Goal: Transaction & Acquisition: Download file/media

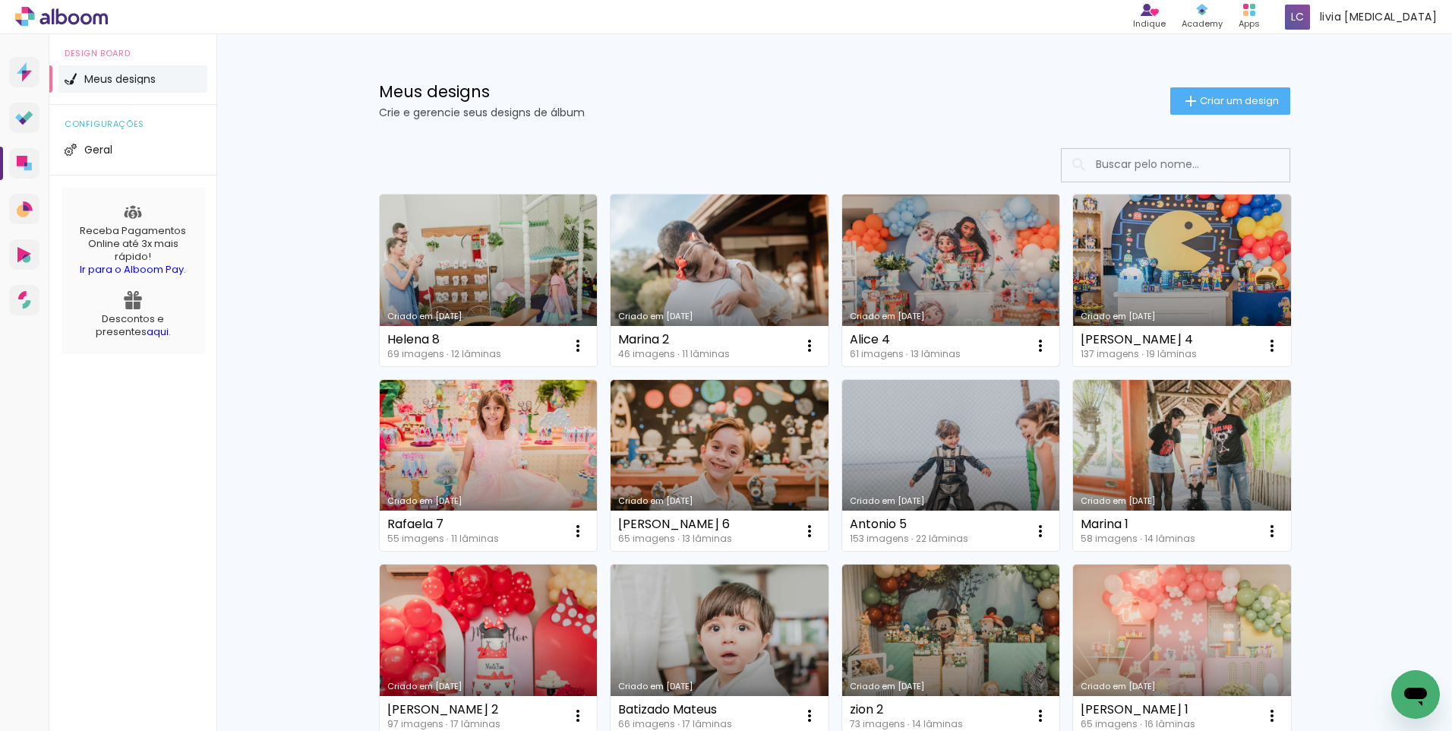
click at [968, 276] on link "Criado em [DATE]" at bounding box center [951, 280] width 218 height 172
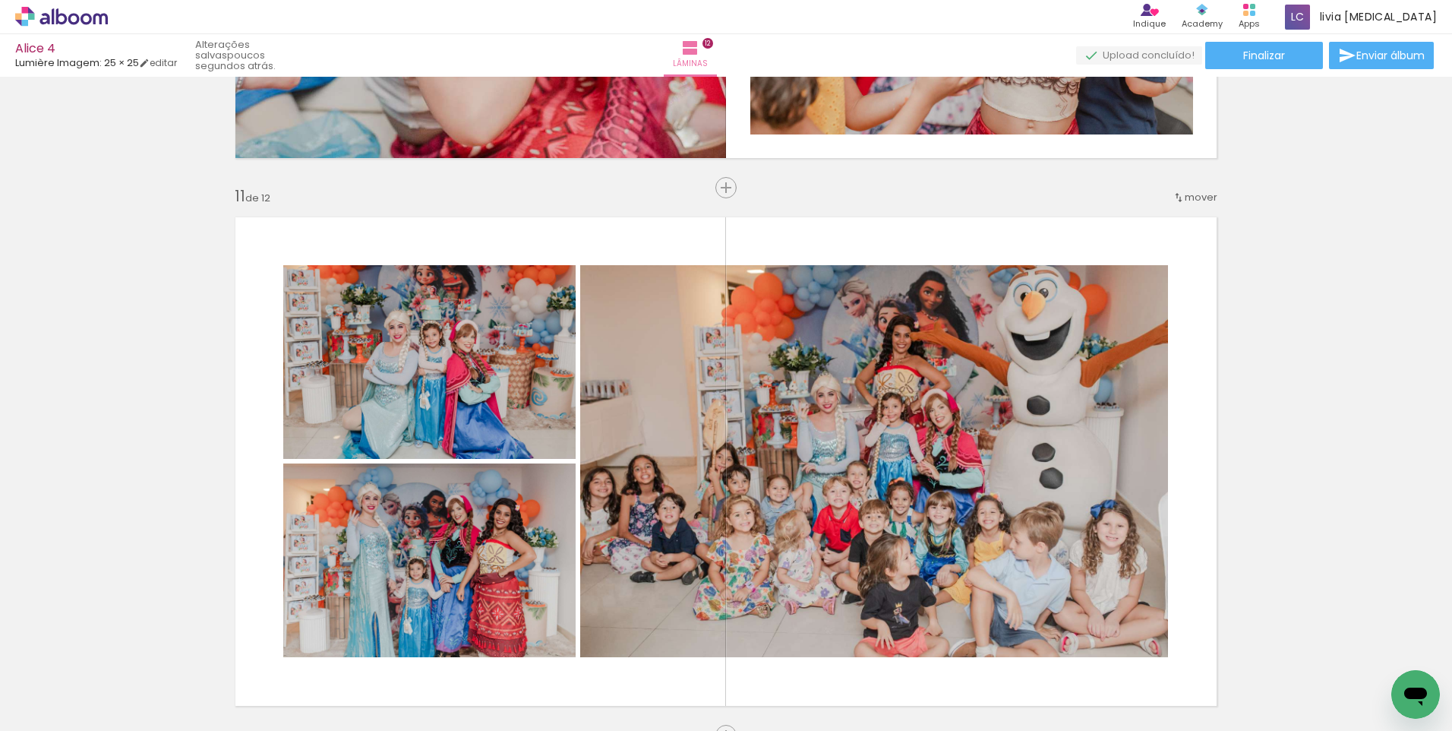
scroll to position [5541, 0]
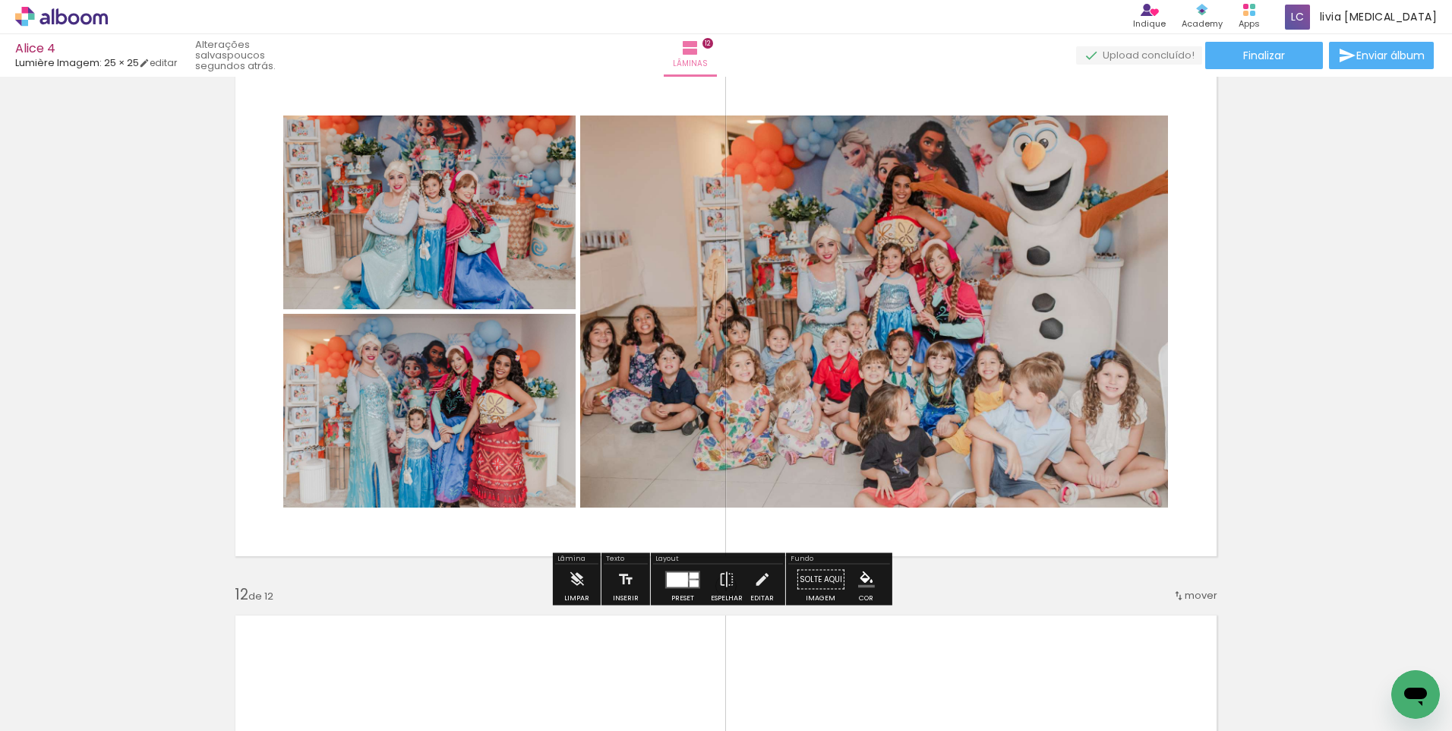
click at [688, 578] on quentale-layouter at bounding box center [682, 579] width 35 height 17
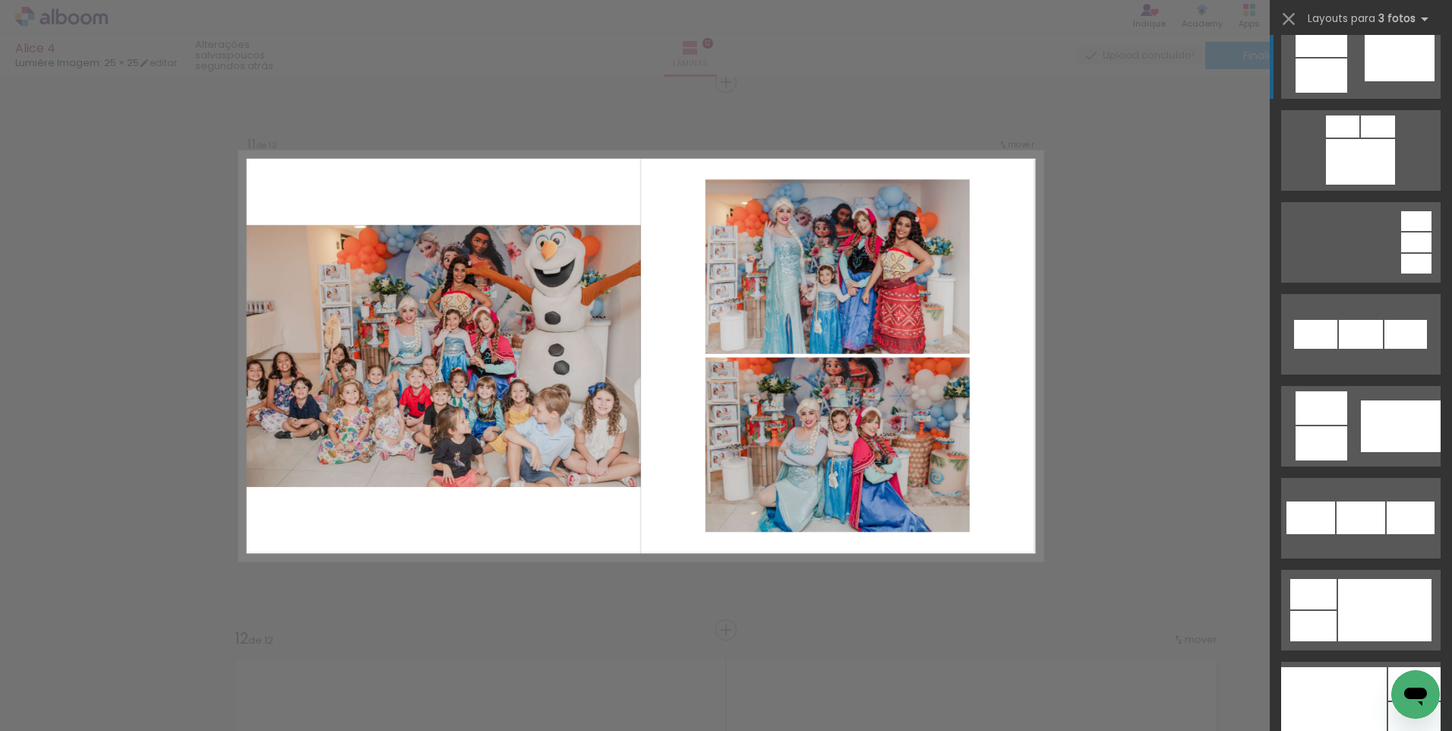
scroll to position [1435, 0]
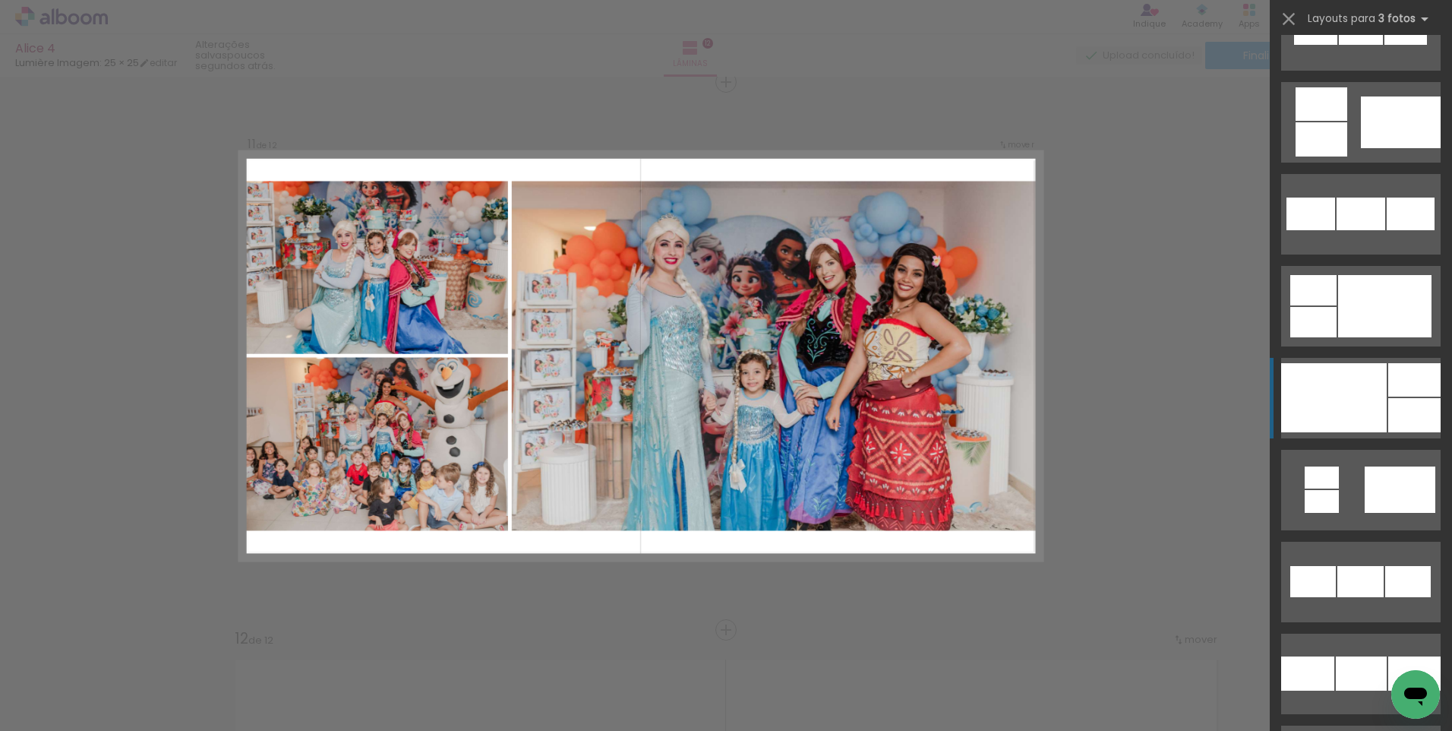
click at [1412, 391] on div at bounding box center [1415, 379] width 52 height 33
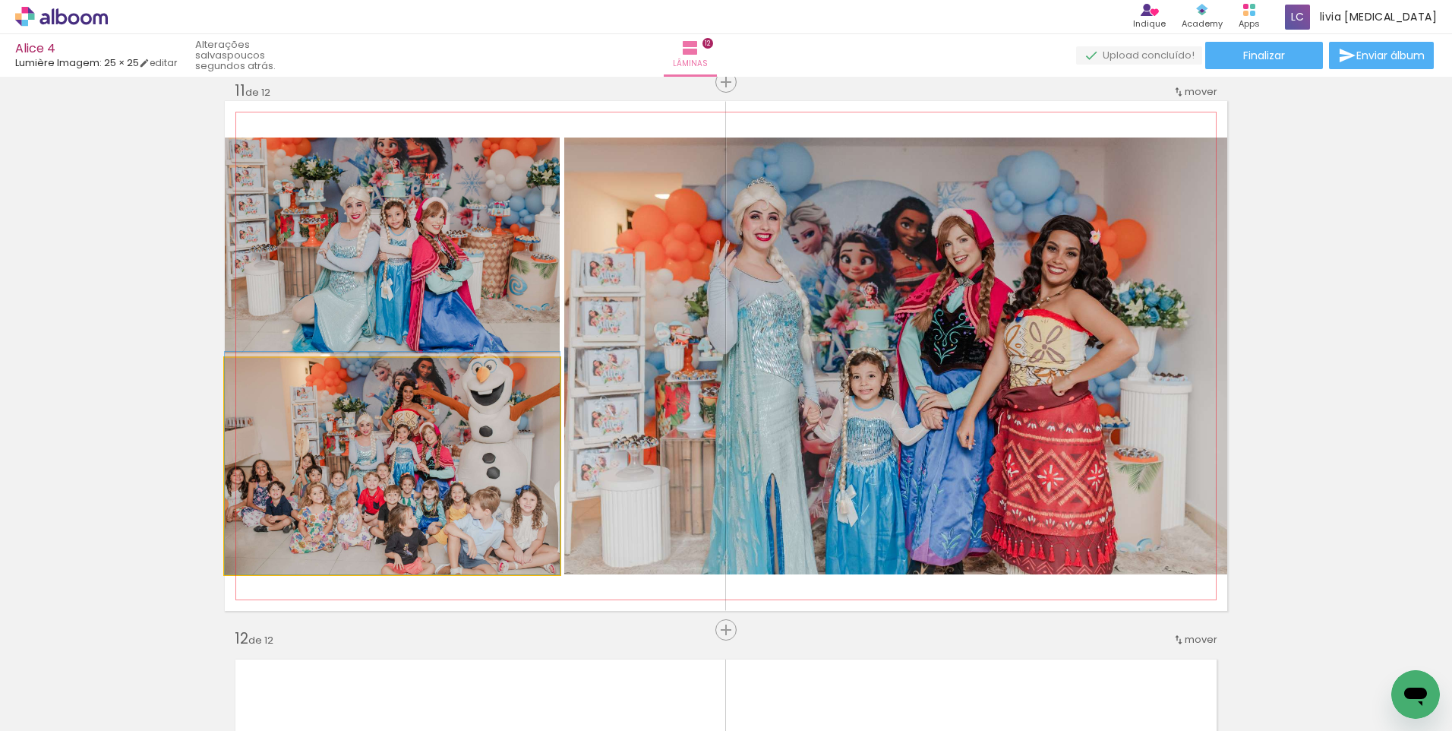
drag, startPoint x: 485, startPoint y: 446, endPoint x: 802, endPoint y: 422, distance: 318.4
click at [0, 0] on slot at bounding box center [0, 0] width 0 height 0
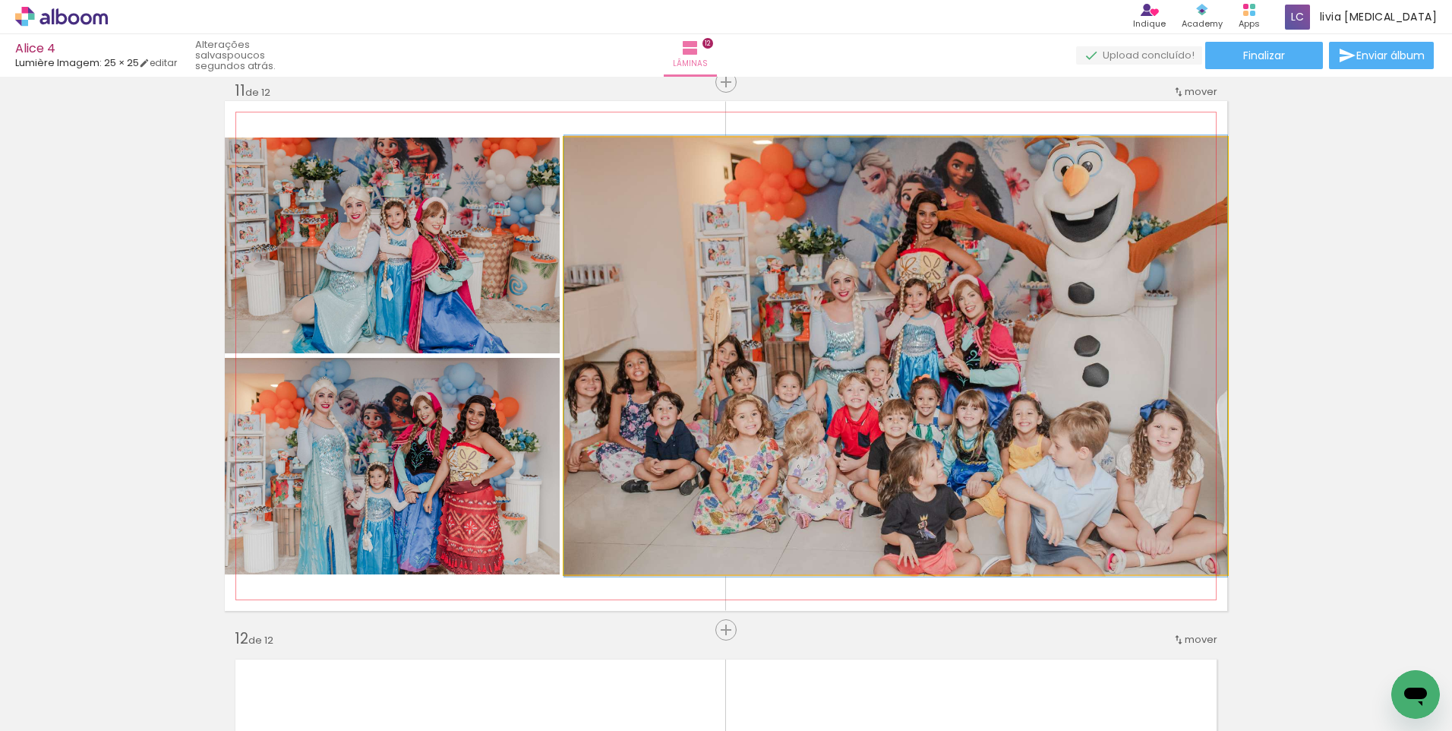
drag, startPoint x: 1010, startPoint y: 425, endPoint x: 1031, endPoint y: 425, distance: 21.3
click at [1067, 407] on quentale-photo at bounding box center [895, 355] width 663 height 437
click at [915, 389] on quentale-photo at bounding box center [895, 355] width 663 height 437
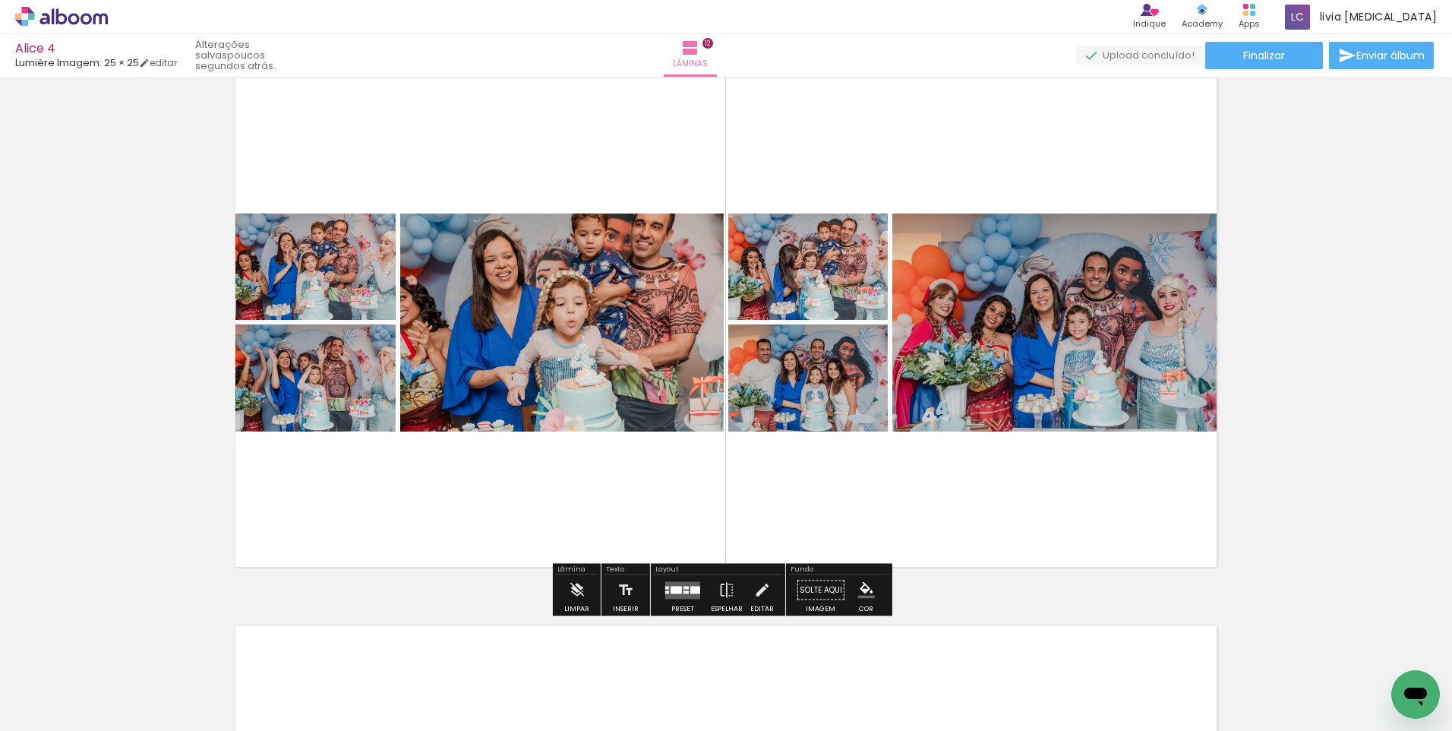
scroll to position [6105, 0]
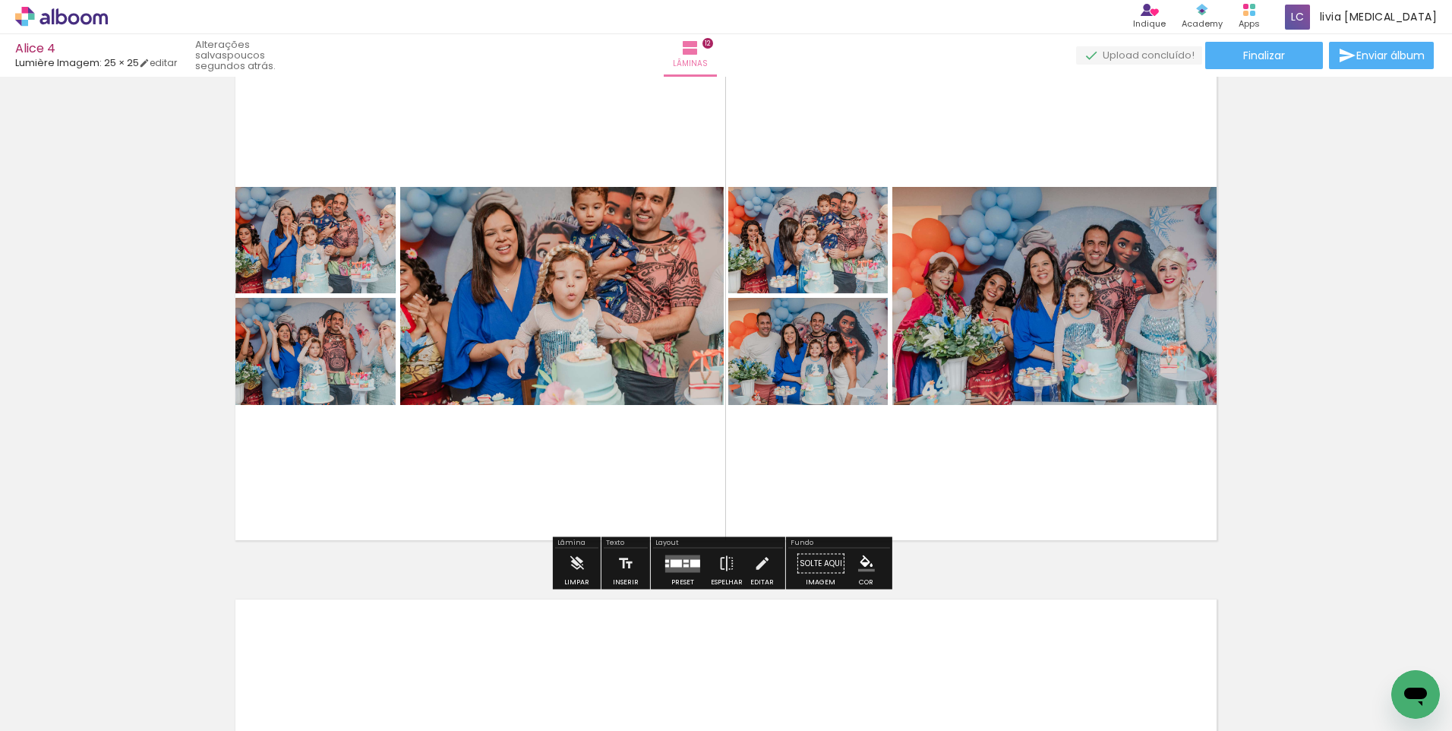
click at [684, 560] on div at bounding box center [686, 560] width 5 height 3
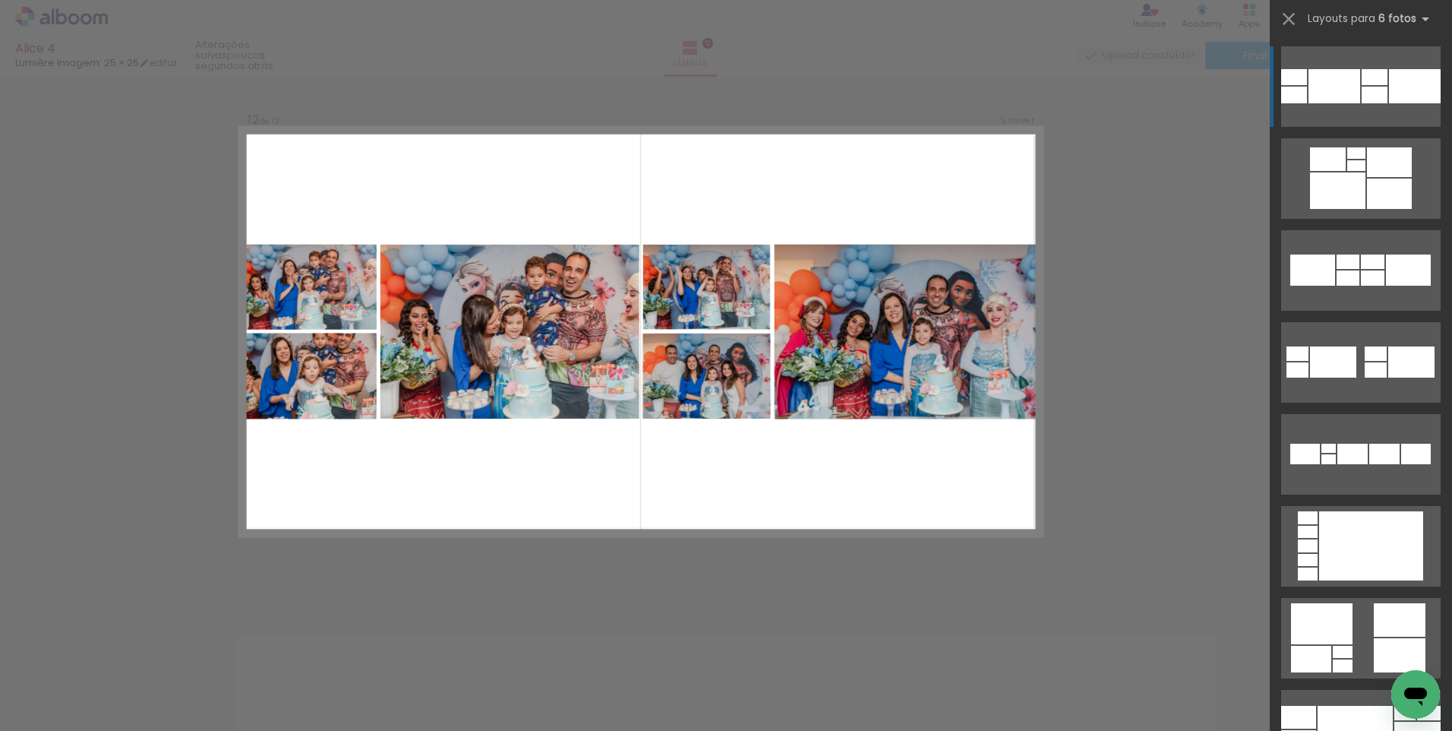
scroll to position [6045, 0]
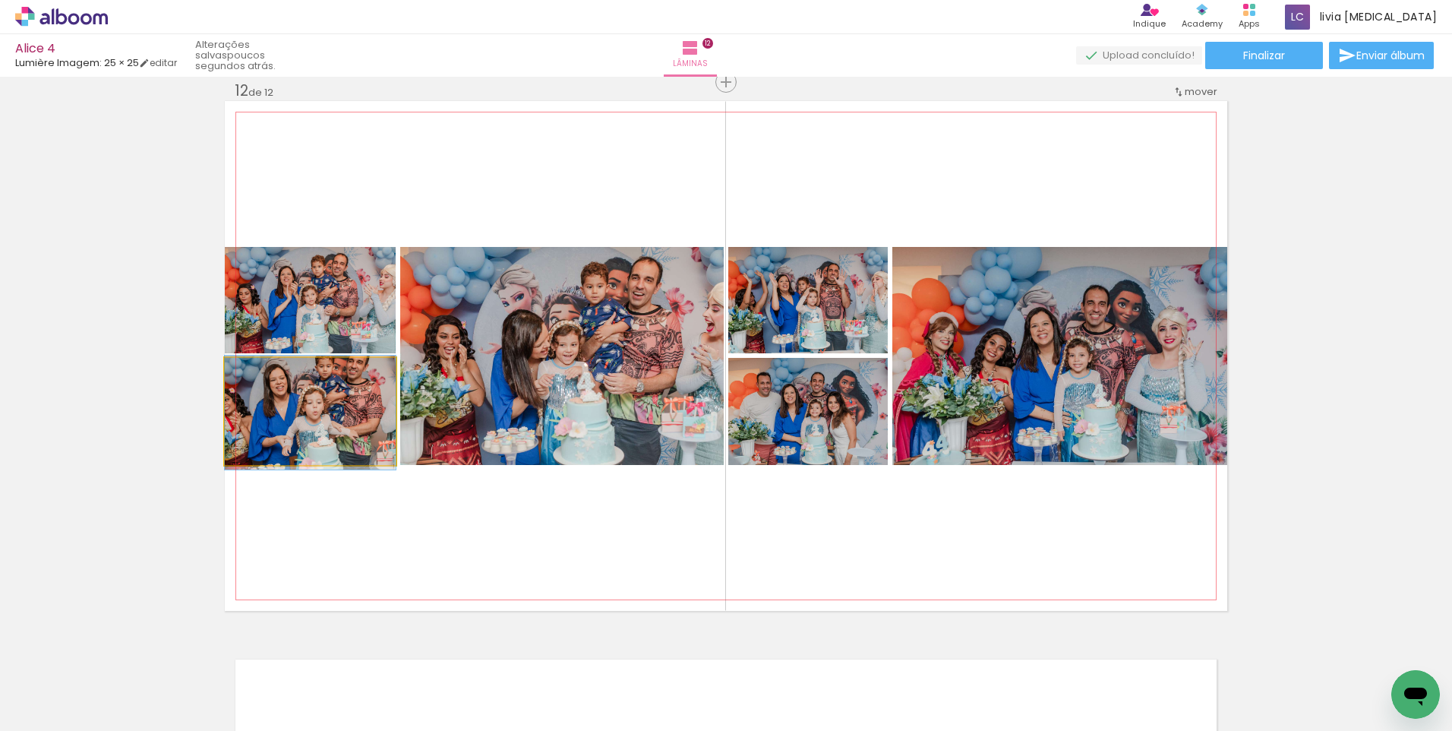
drag, startPoint x: 330, startPoint y: 414, endPoint x: 348, endPoint y: 418, distance: 18.6
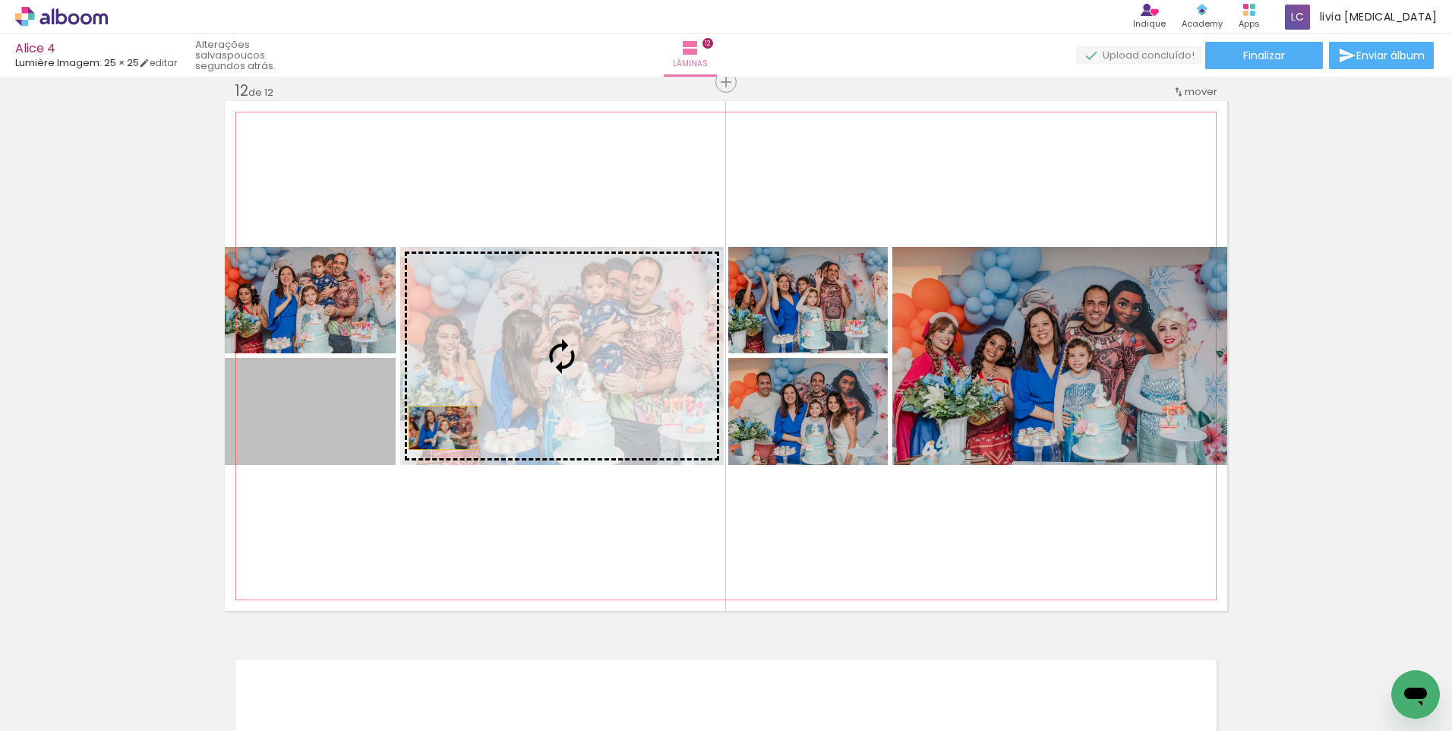
drag, startPoint x: 350, startPoint y: 429, endPoint x: 530, endPoint y: 419, distance: 180.4
click at [0, 0] on slot at bounding box center [0, 0] width 0 height 0
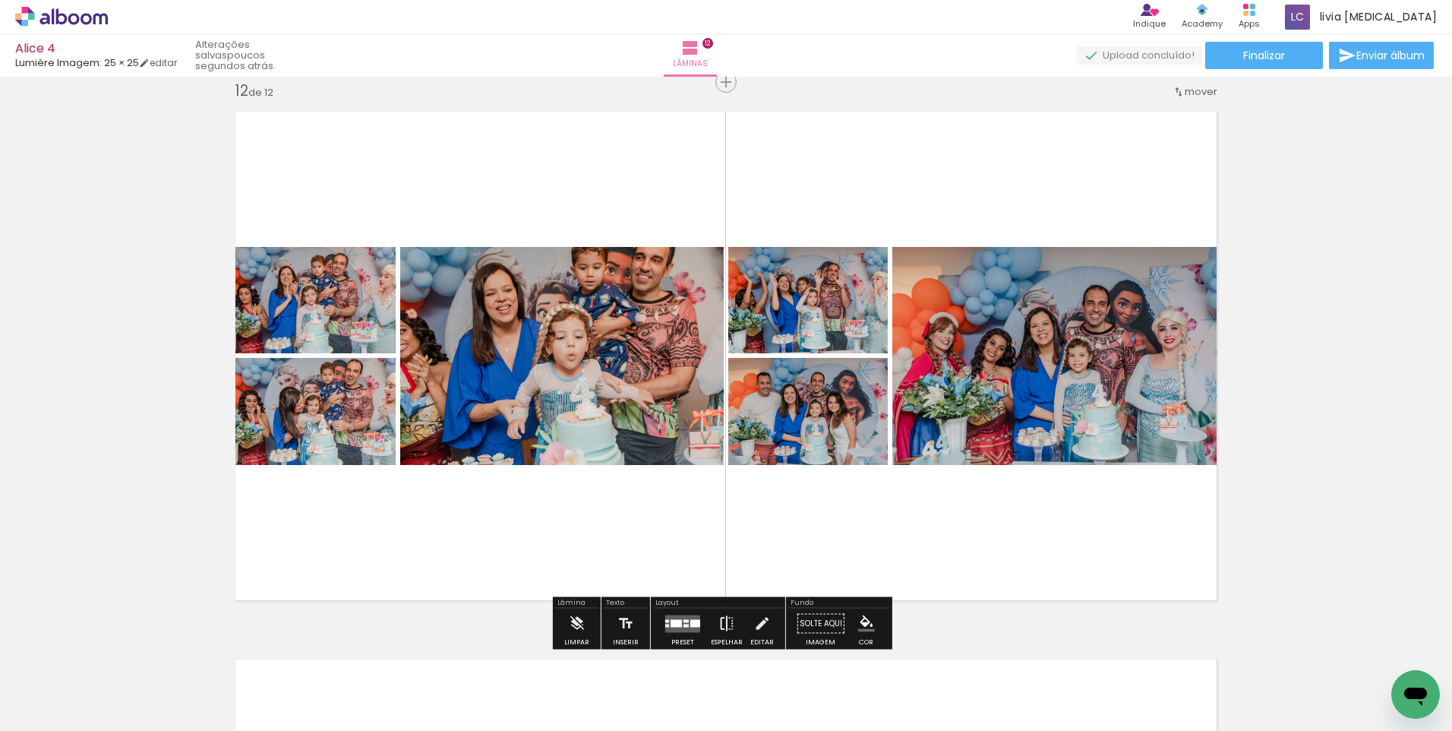
click at [722, 619] on iron-icon at bounding box center [727, 623] width 17 height 30
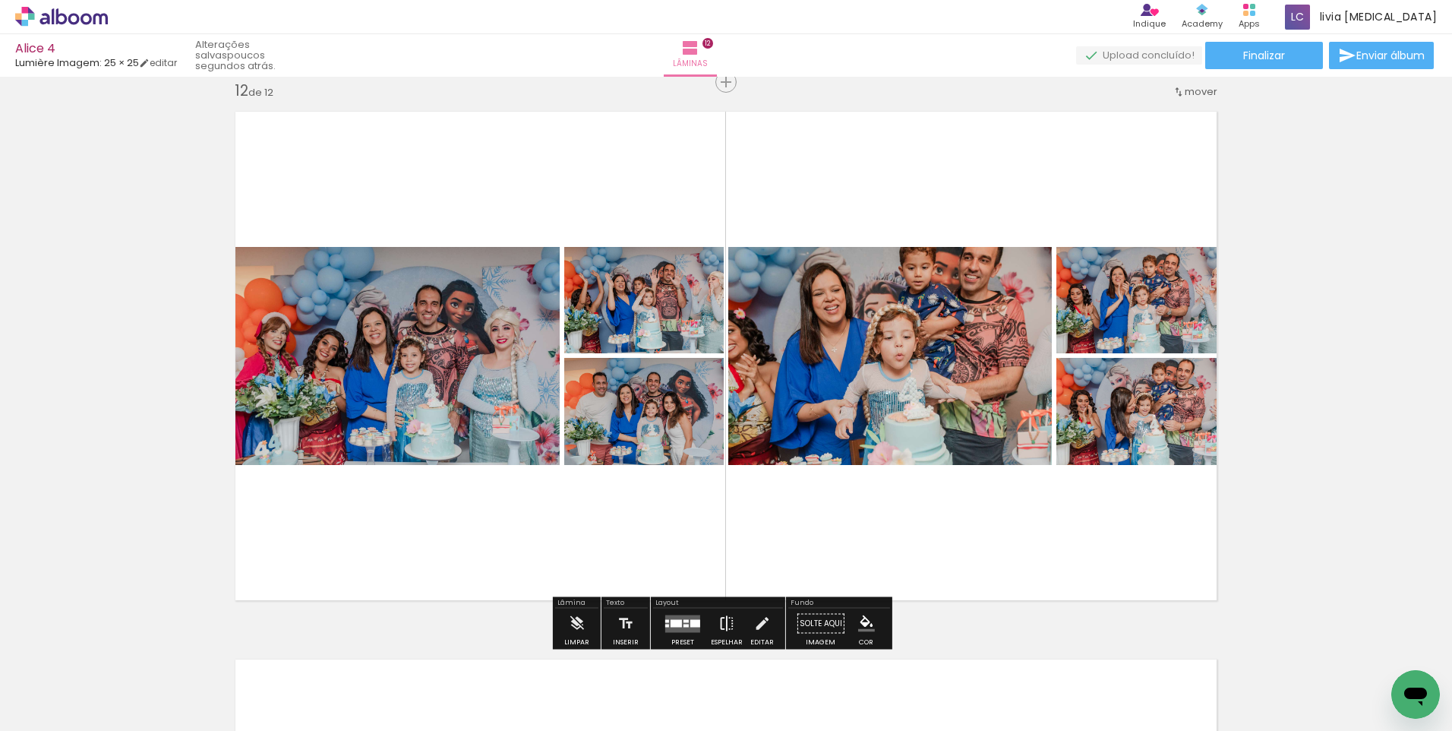
click at [732, 616] on paper-button "Espelhar" at bounding box center [727, 627] width 40 height 39
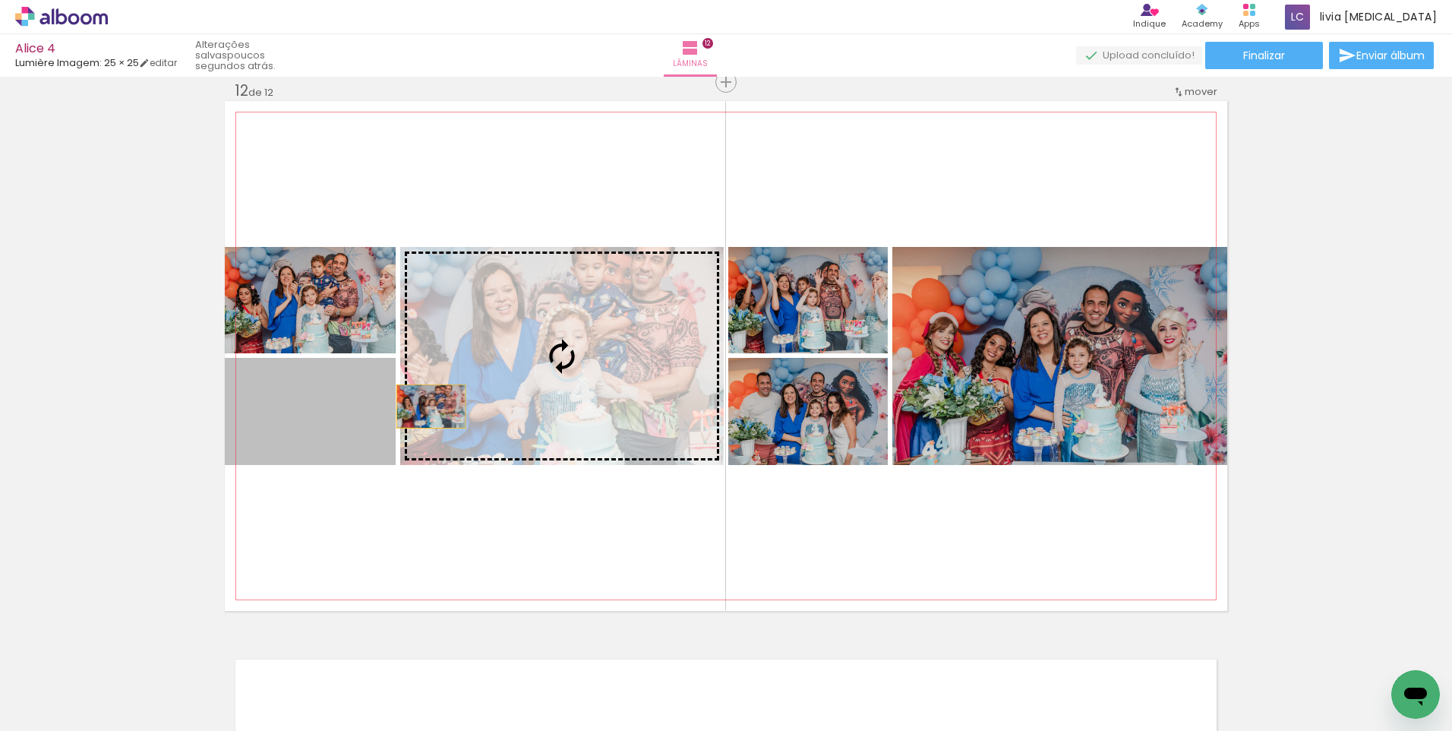
drag, startPoint x: 339, startPoint y: 424, endPoint x: 466, endPoint y: 398, distance: 129.5
click at [0, 0] on slot at bounding box center [0, 0] width 0 height 0
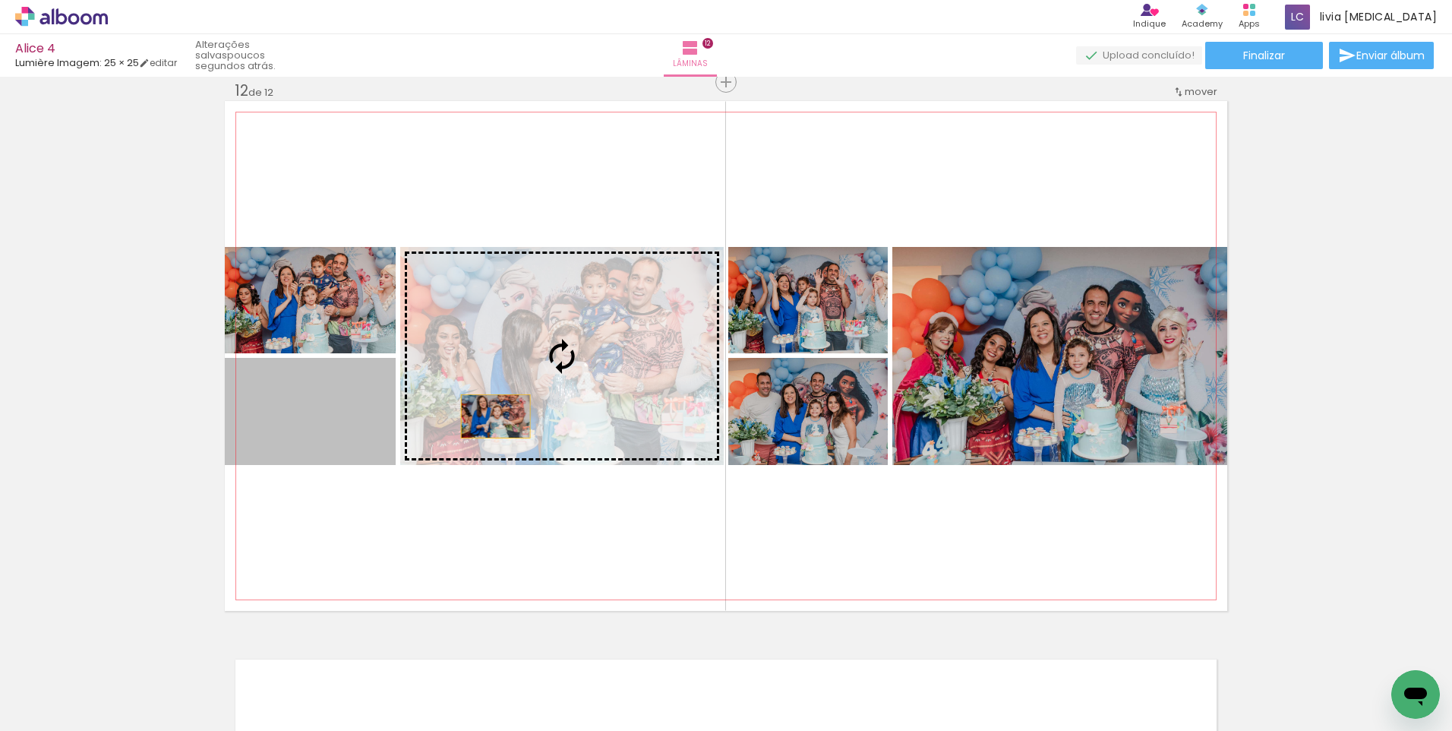
drag, startPoint x: 362, startPoint y: 420, endPoint x: 514, endPoint y: 414, distance: 152.1
click at [0, 0] on slot at bounding box center [0, 0] width 0 height 0
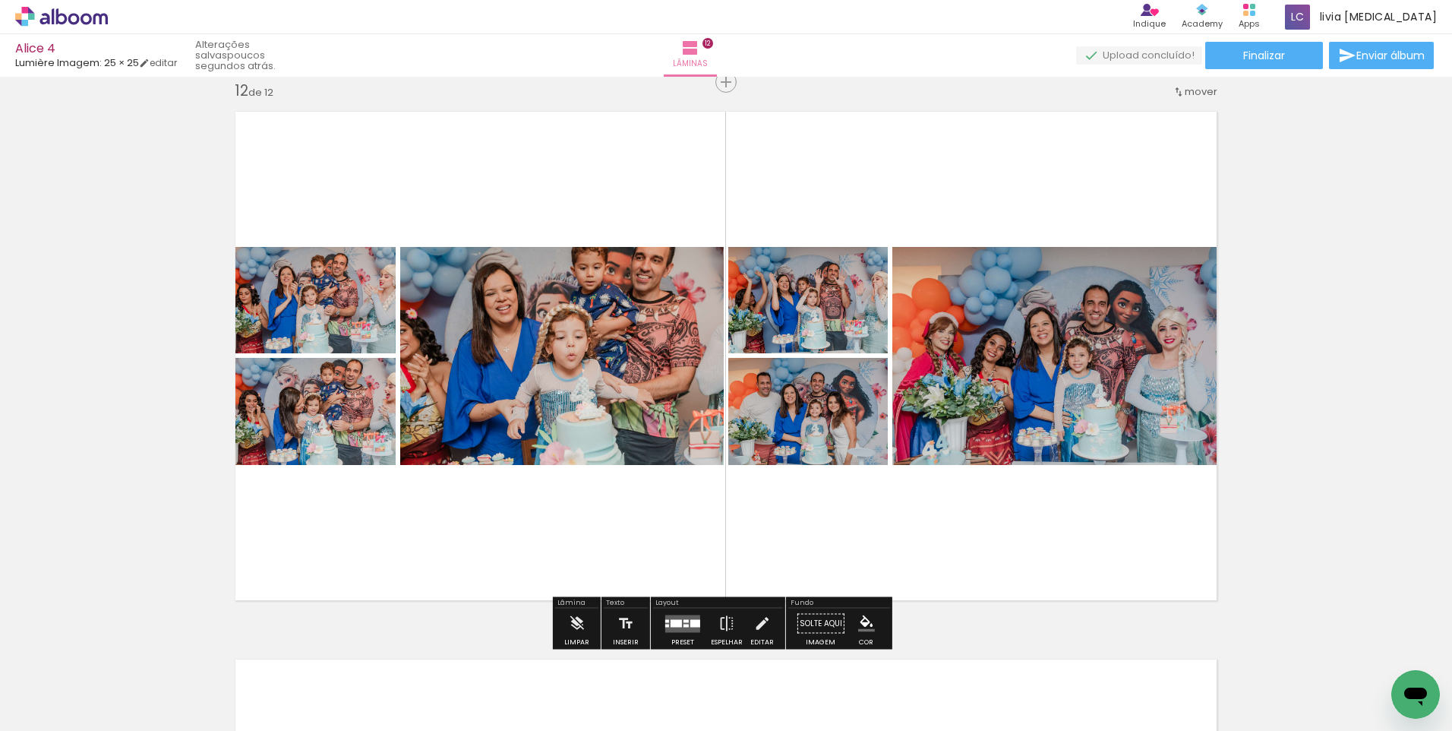
click at [1267, 57] on span "Finalizar" at bounding box center [1265, 55] width 42 height 11
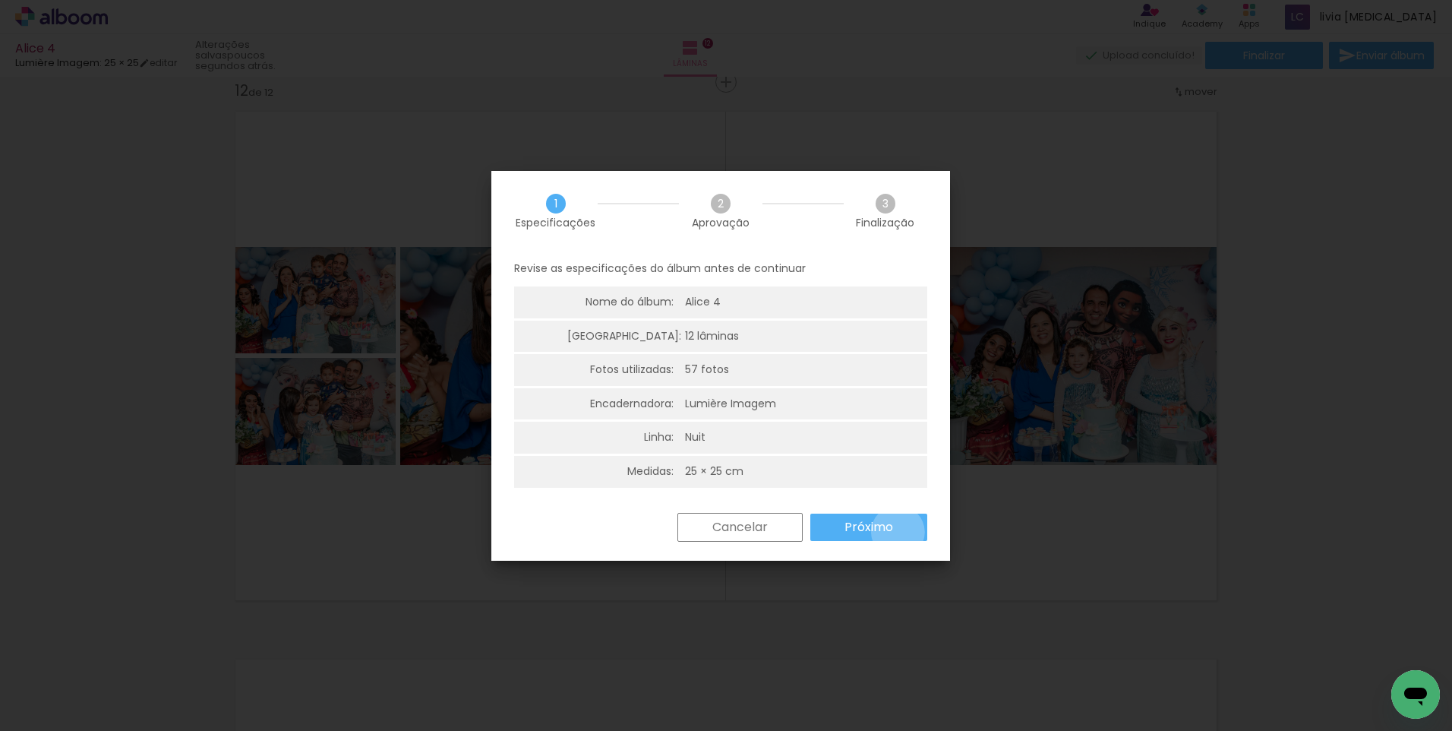
click at [898, 532] on paper-button "Próximo" at bounding box center [869, 527] width 117 height 27
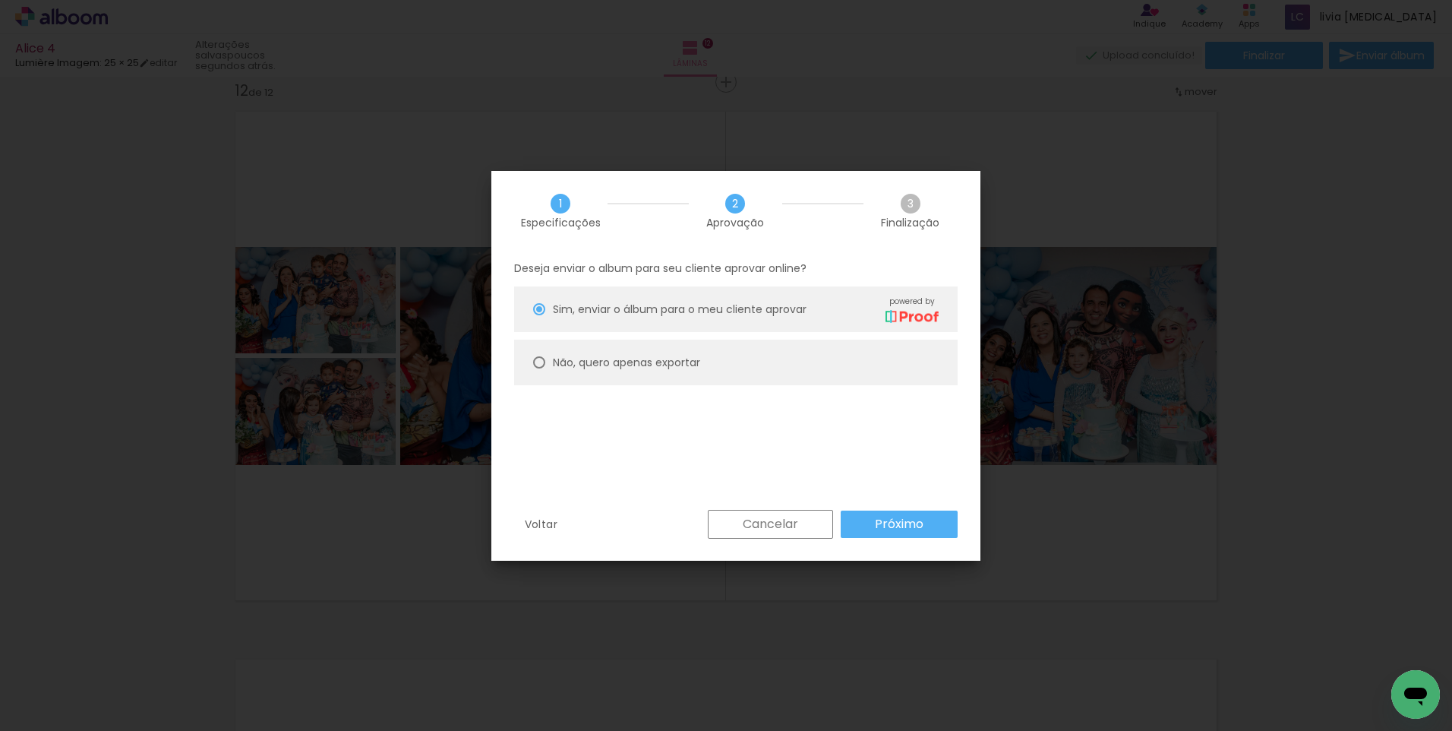
click at [0, 0] on slot "Não, quero apenas exportar" at bounding box center [0, 0] width 0 height 0
type paper-radio-button "on"
click at [0, 0] on slot "Próximo" at bounding box center [0, 0] width 0 height 0
type input "Alta, 300 DPI"
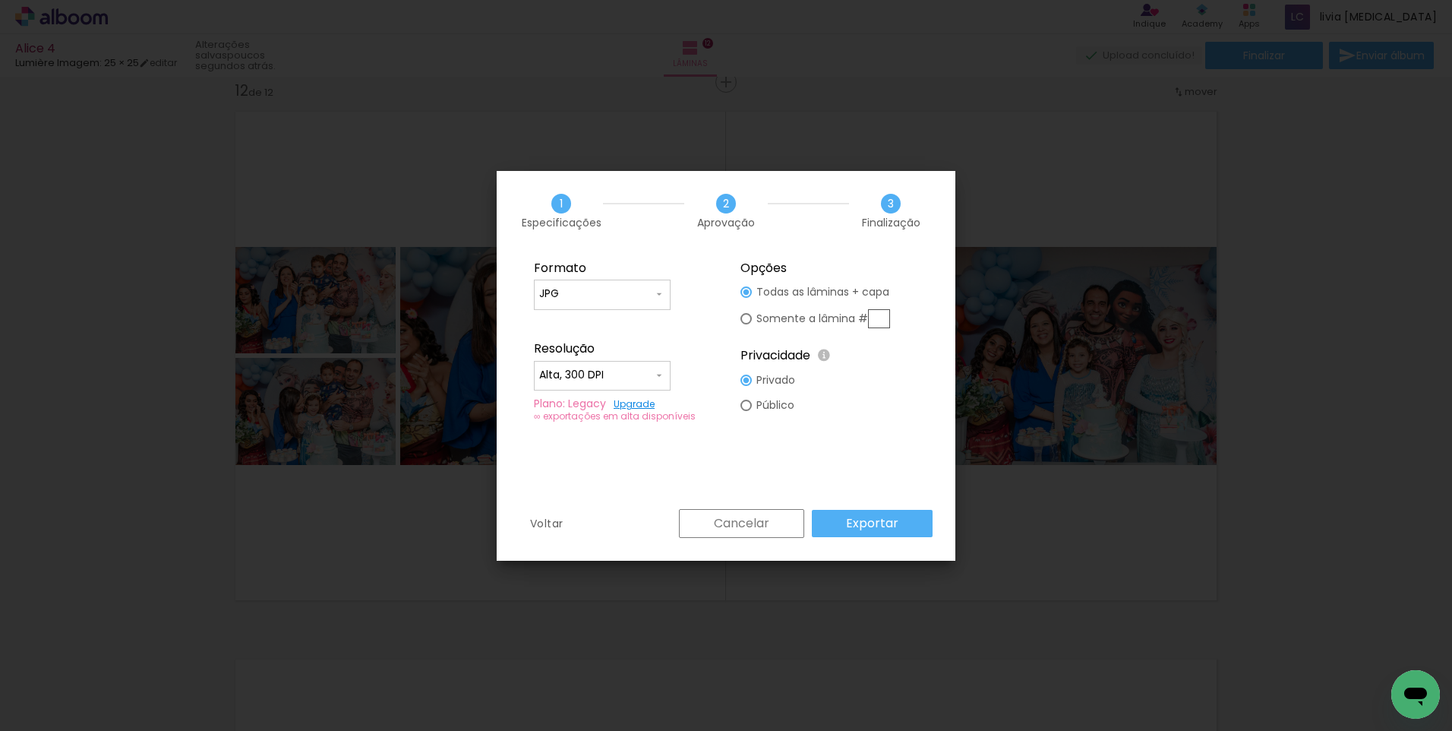
click at [0, 0] on slot "Exportar" at bounding box center [0, 0] width 0 height 0
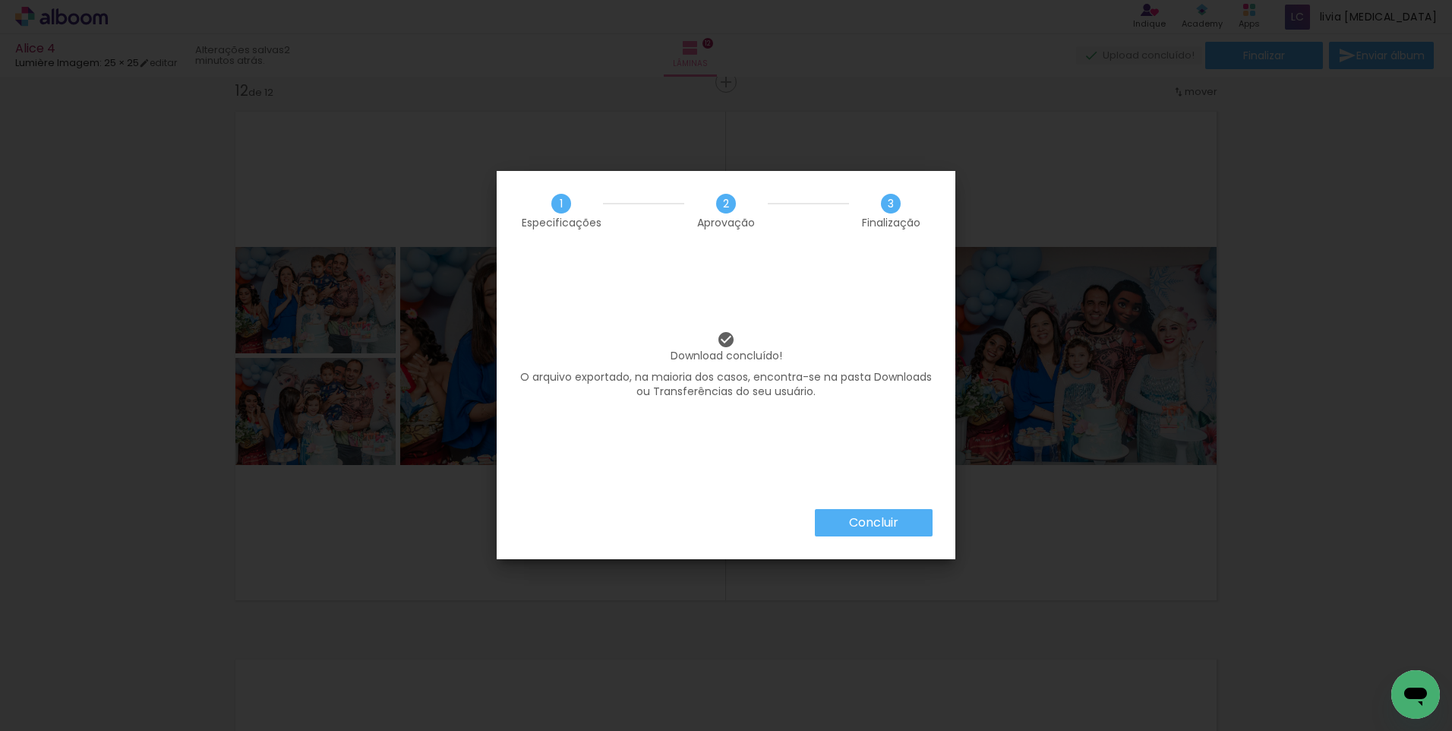
scroll to position [0, 1879]
click at [847, 528] on paper-button "Concluir" at bounding box center [874, 522] width 118 height 27
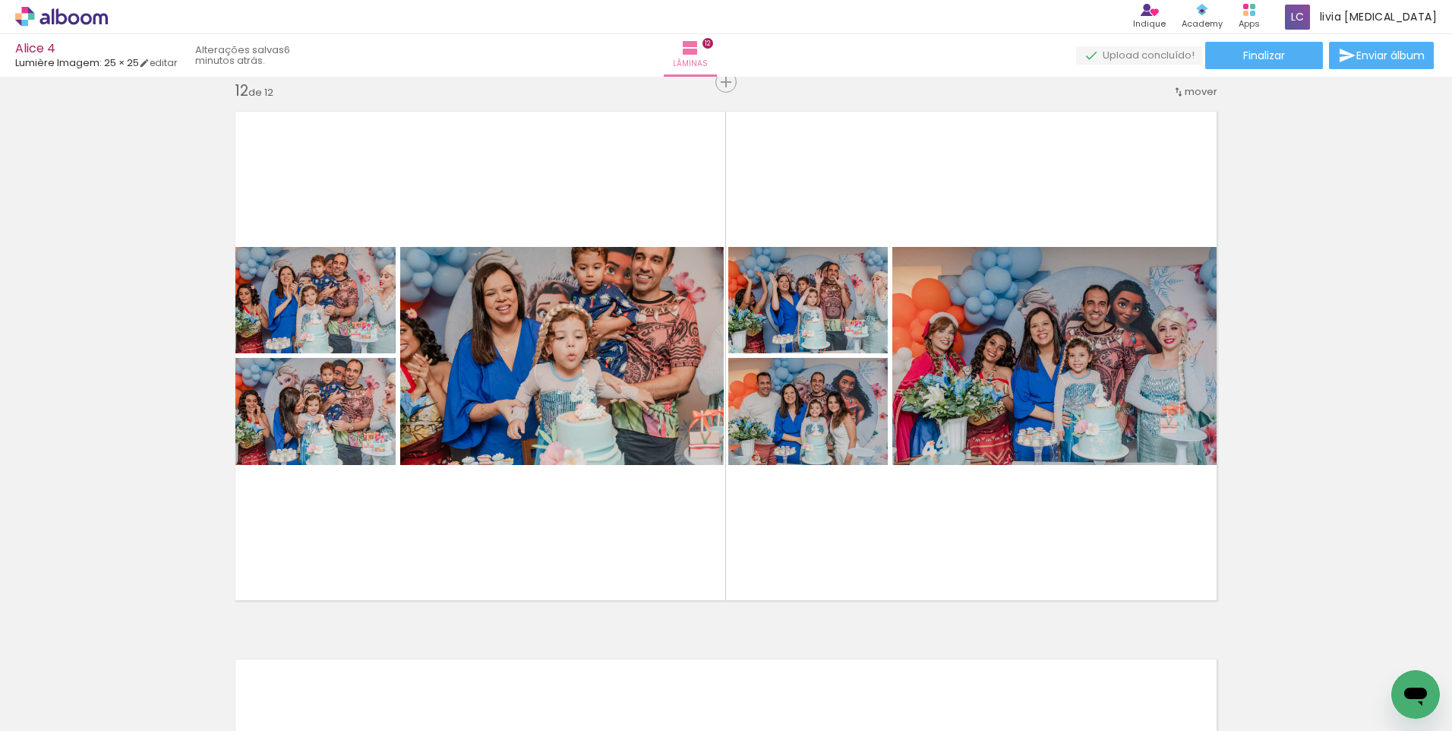
scroll to position [0, 1879]
